Goal: Find specific page/section: Find specific page/section

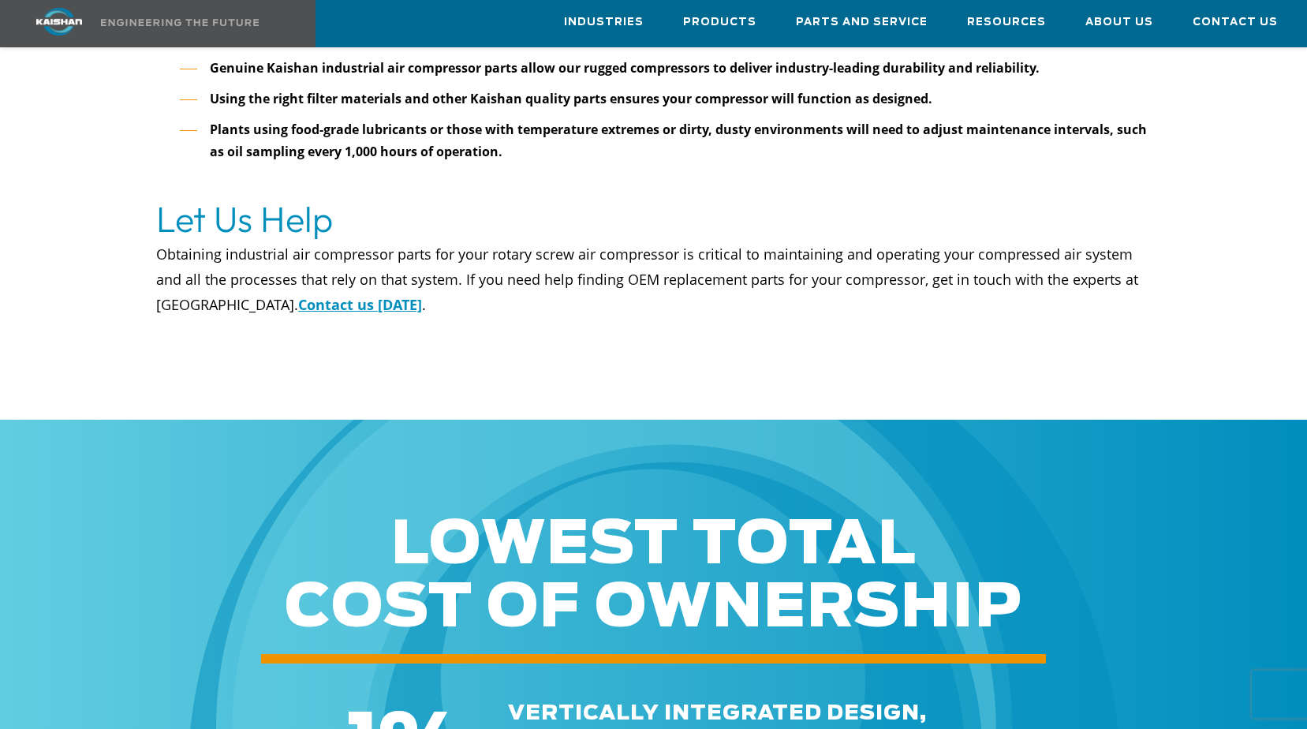
scroll to position [5362, 0]
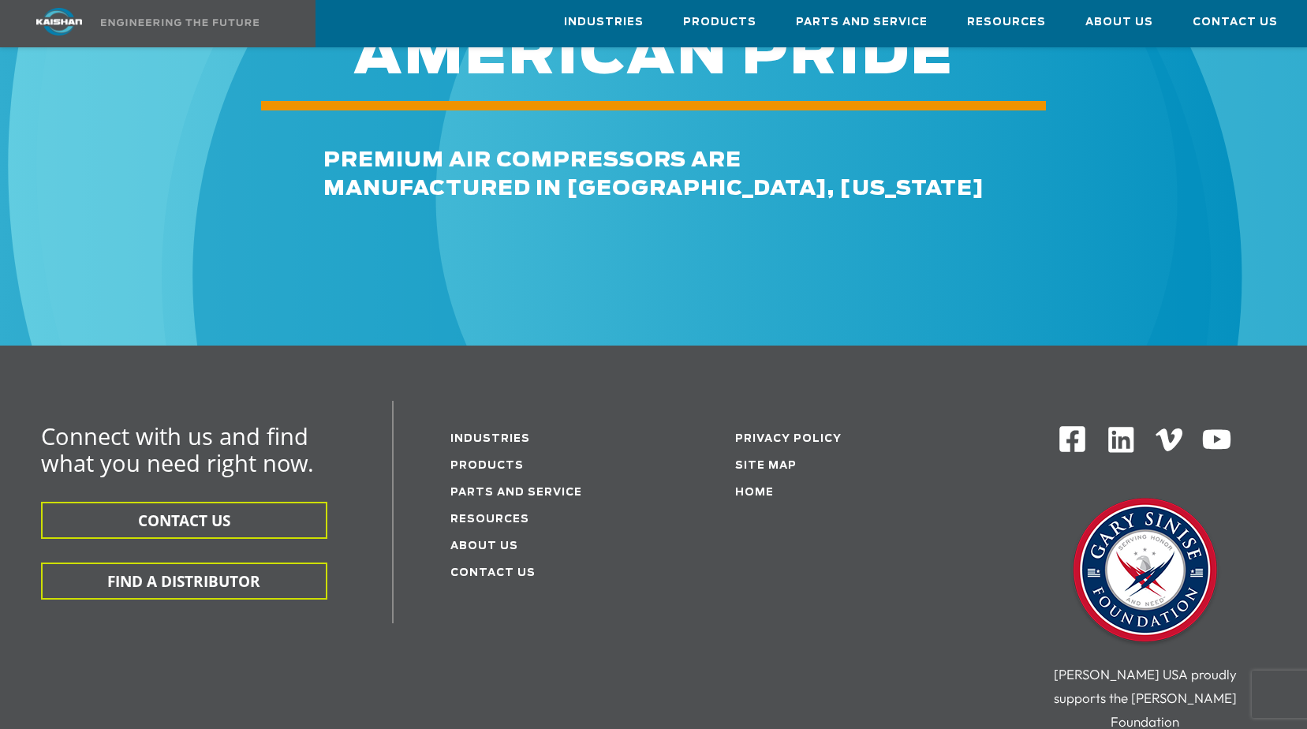
scroll to position [5756, 0]
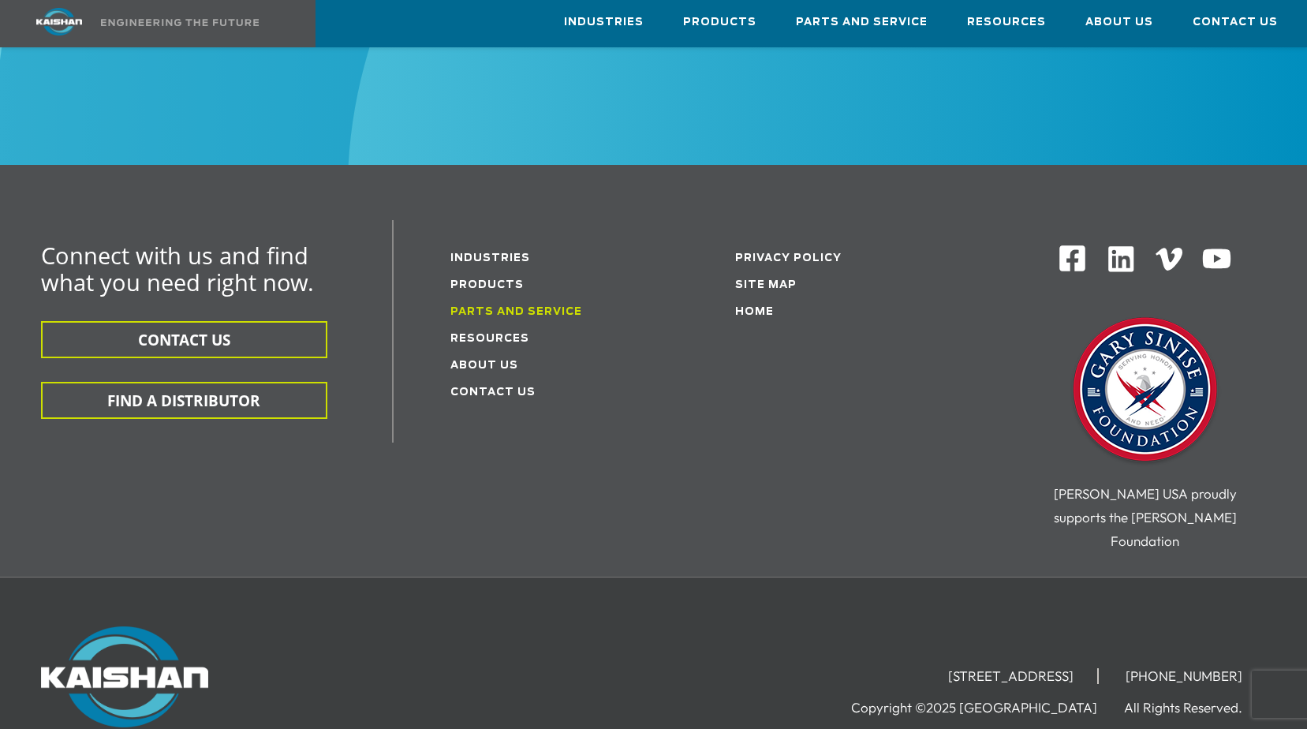
click at [503, 307] on link "Parts and service" at bounding box center [516, 312] width 132 height 10
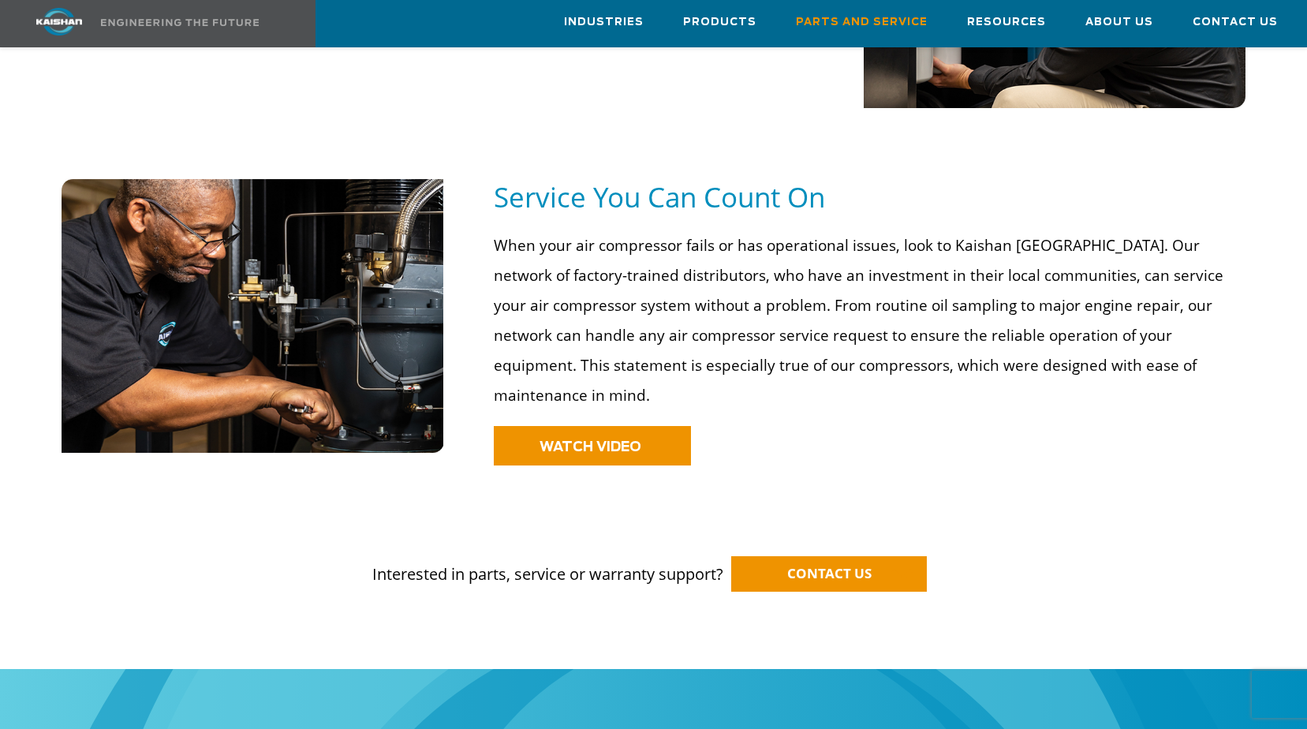
scroll to position [1047, 0]
